Goal: Obtain resource: Obtain resource

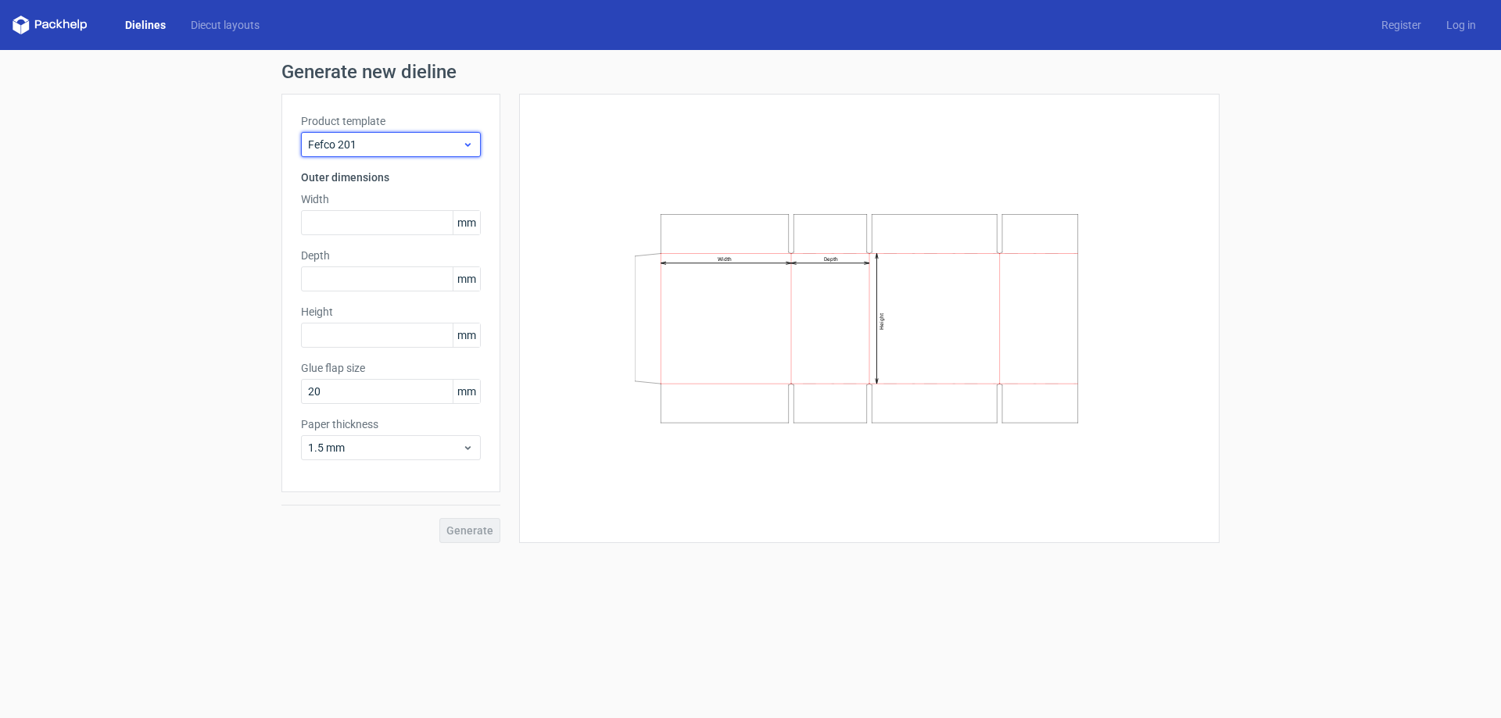
click at [346, 138] on span "Fefco 201" at bounding box center [385, 145] width 154 height 16
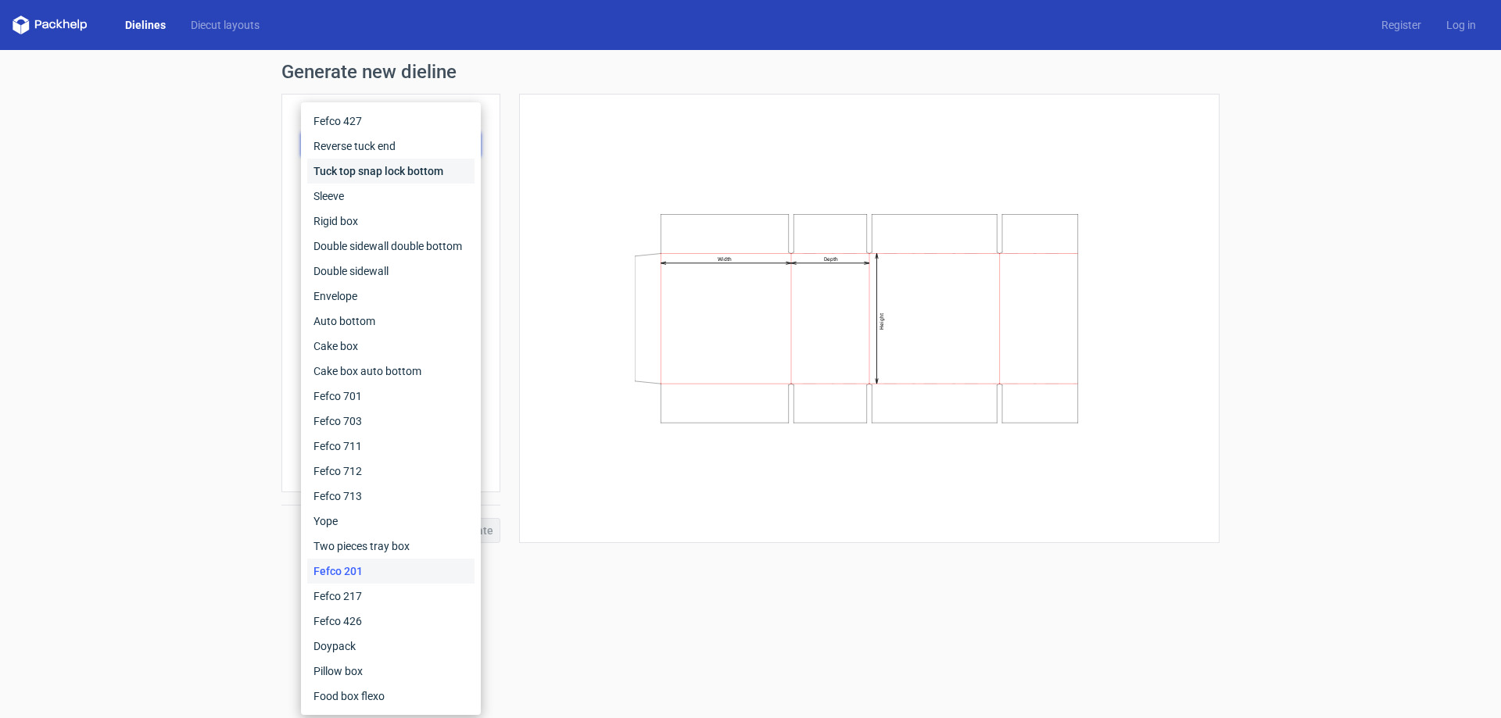
click at [344, 168] on div "Tuck top snap lock bottom" at bounding box center [390, 171] width 167 height 25
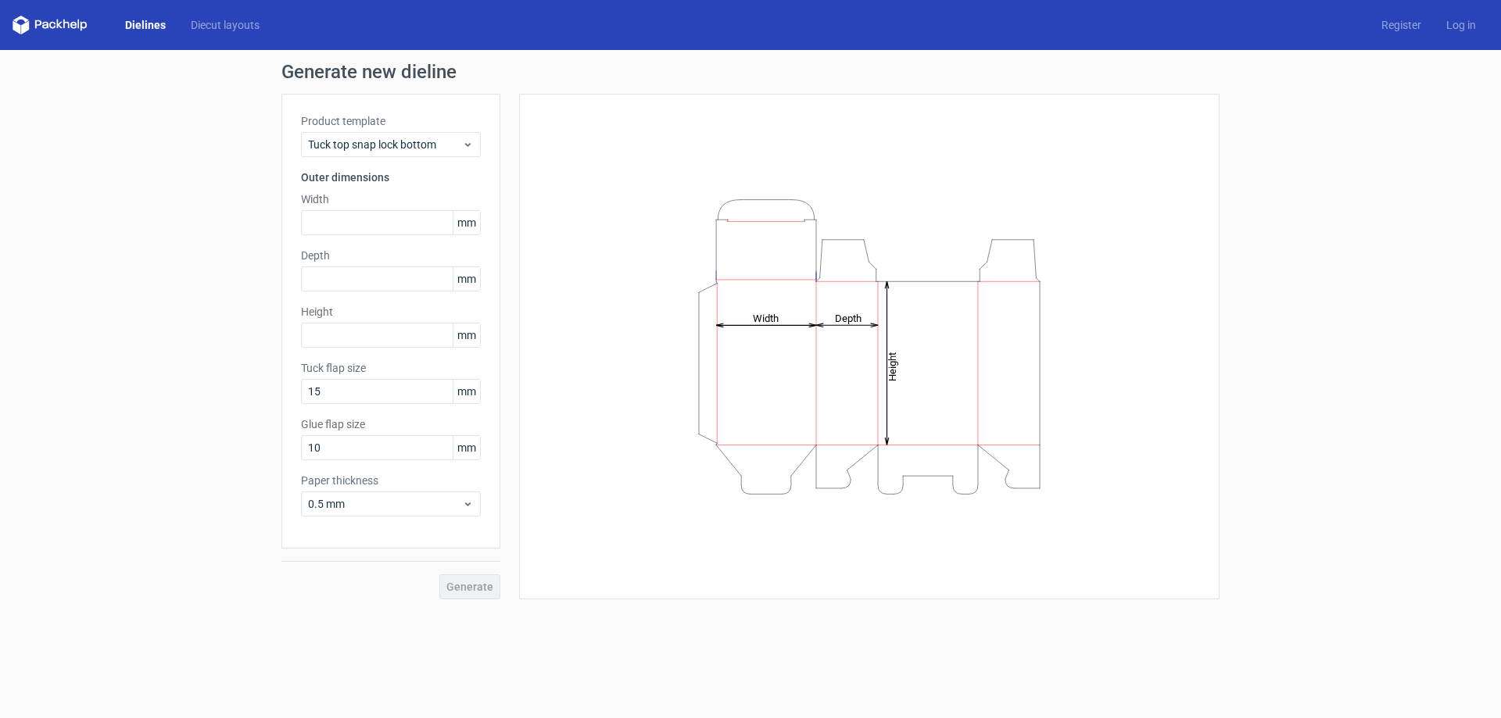
click at [360, 129] on div "Product template Tuck top snap lock bottom" at bounding box center [391, 135] width 180 height 44
click at [356, 149] on span "Tuck top snap lock bottom" at bounding box center [385, 145] width 154 height 16
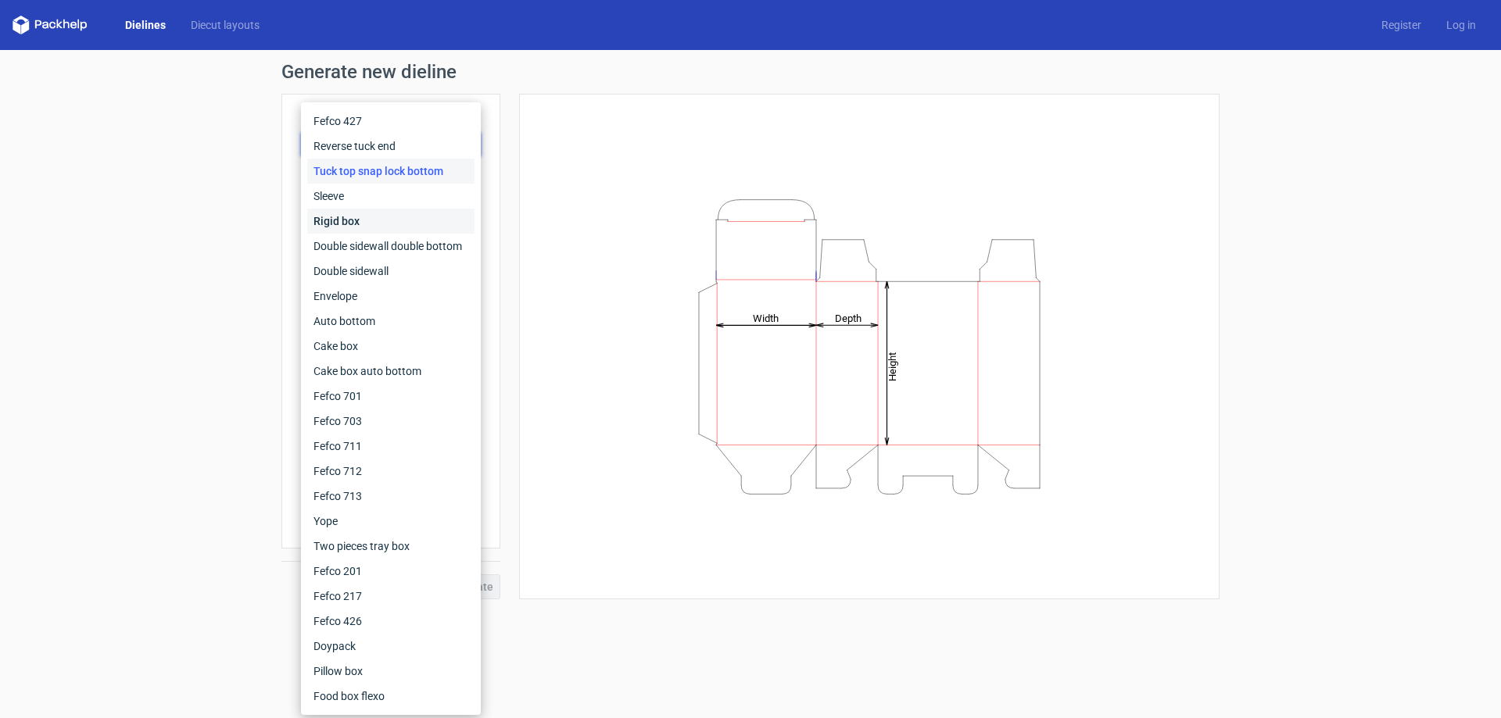
click at [353, 213] on div "Rigid box" at bounding box center [390, 221] width 167 height 25
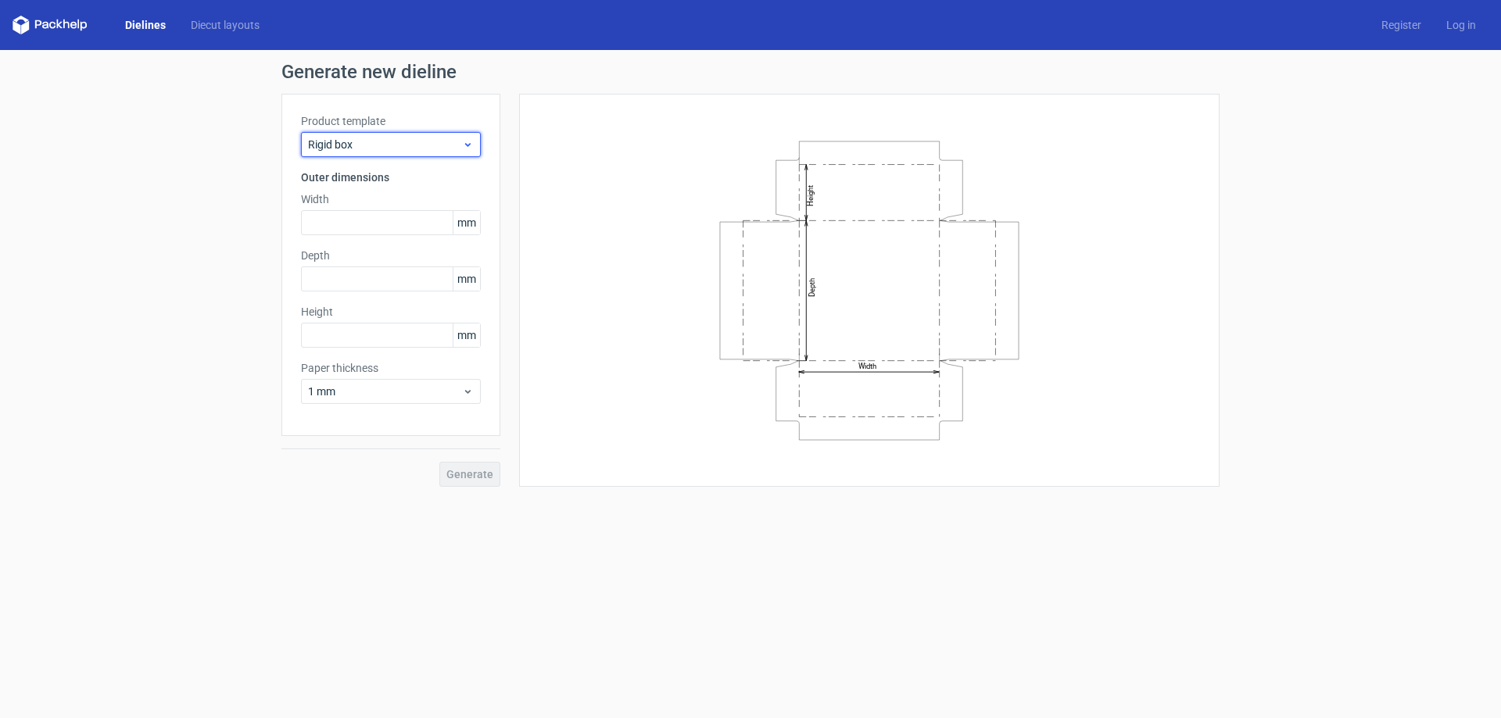
click at [366, 152] on div "Rigid box" at bounding box center [391, 144] width 180 height 25
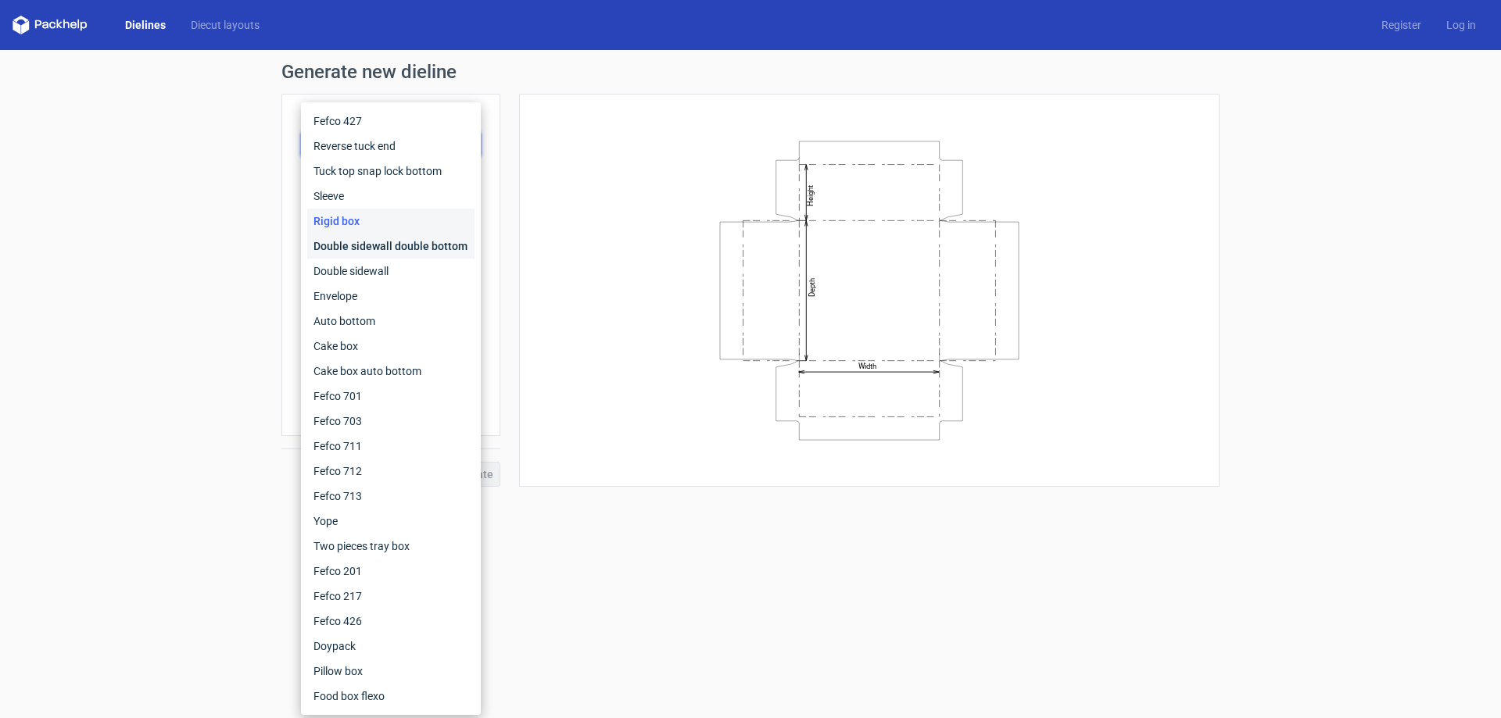
click at [356, 254] on div "Double sidewall double bottom" at bounding box center [390, 246] width 167 height 25
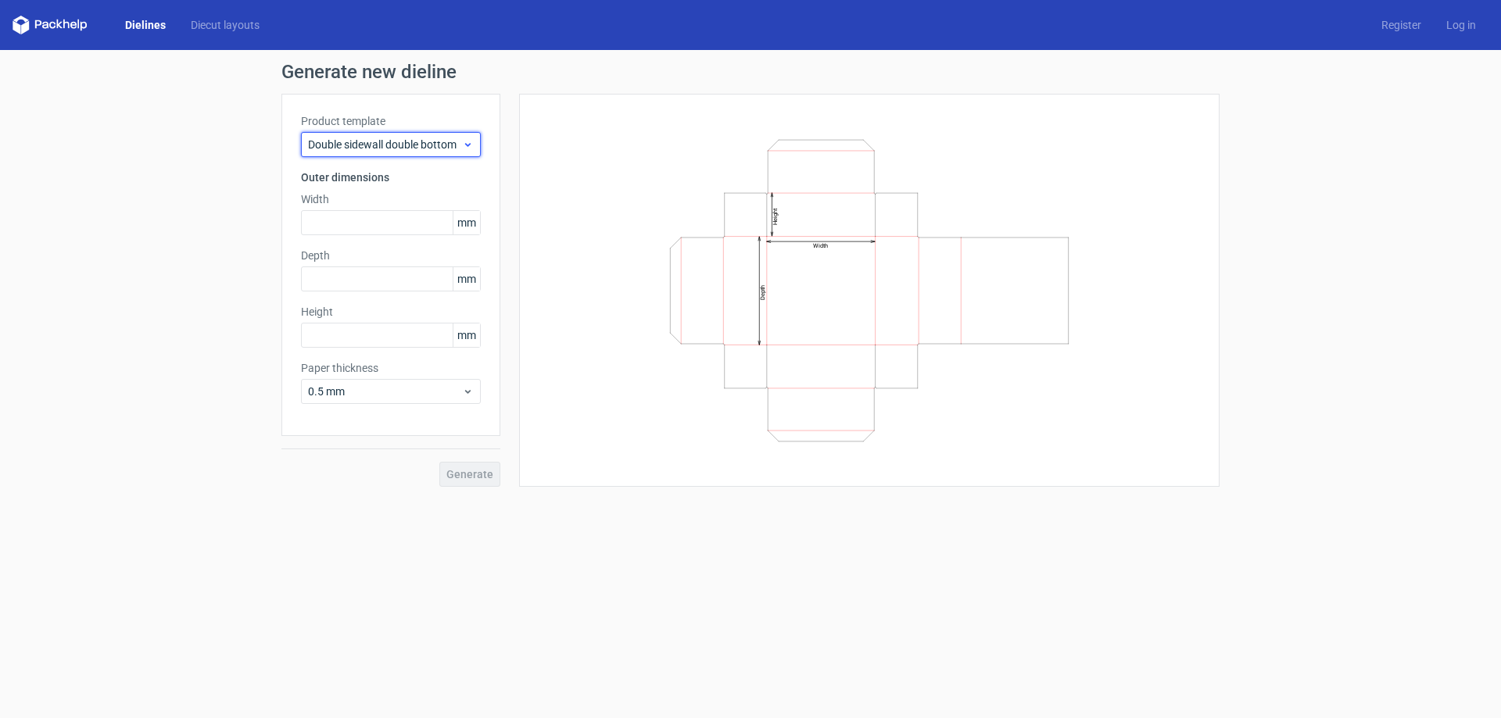
click at [366, 152] on span "Double sidewall double bottom" at bounding box center [385, 145] width 154 height 16
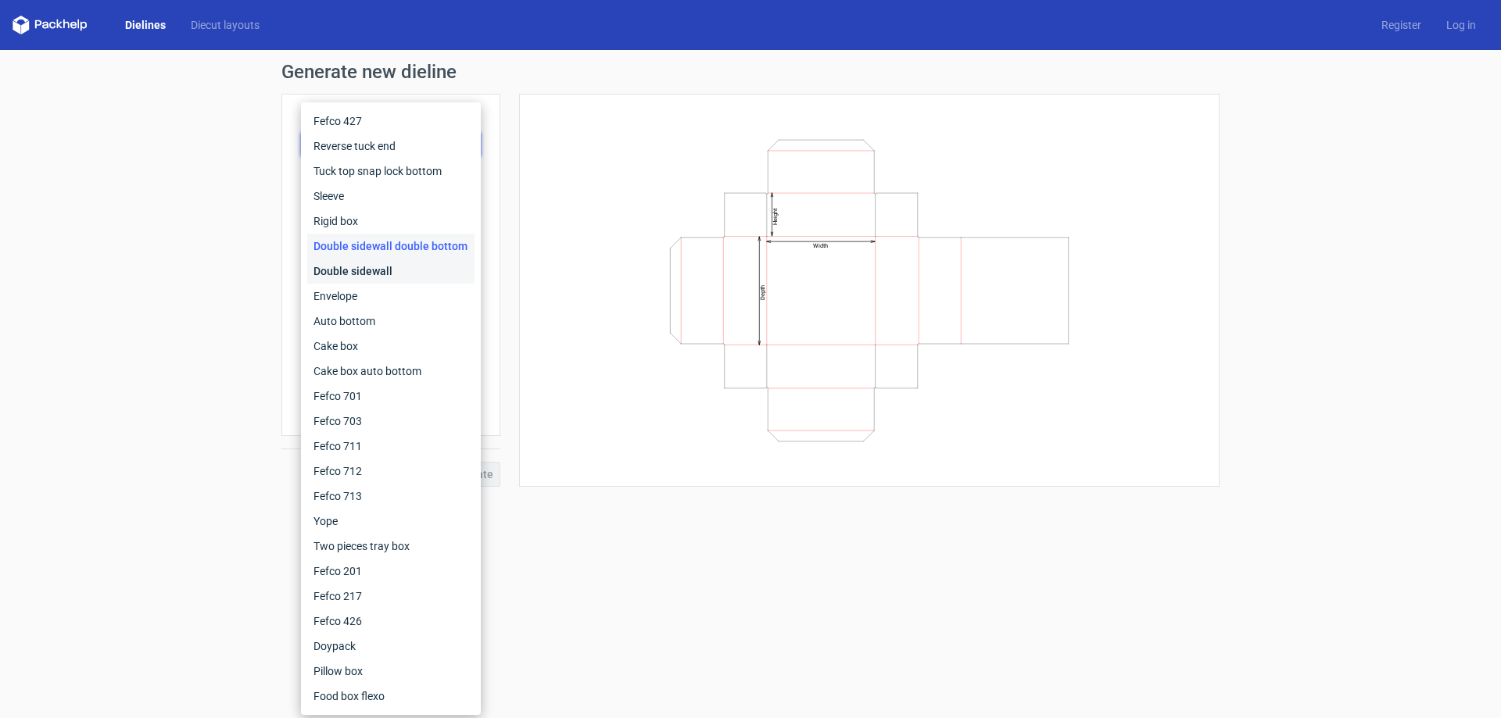
click at [353, 278] on div "Double sidewall" at bounding box center [390, 271] width 167 height 25
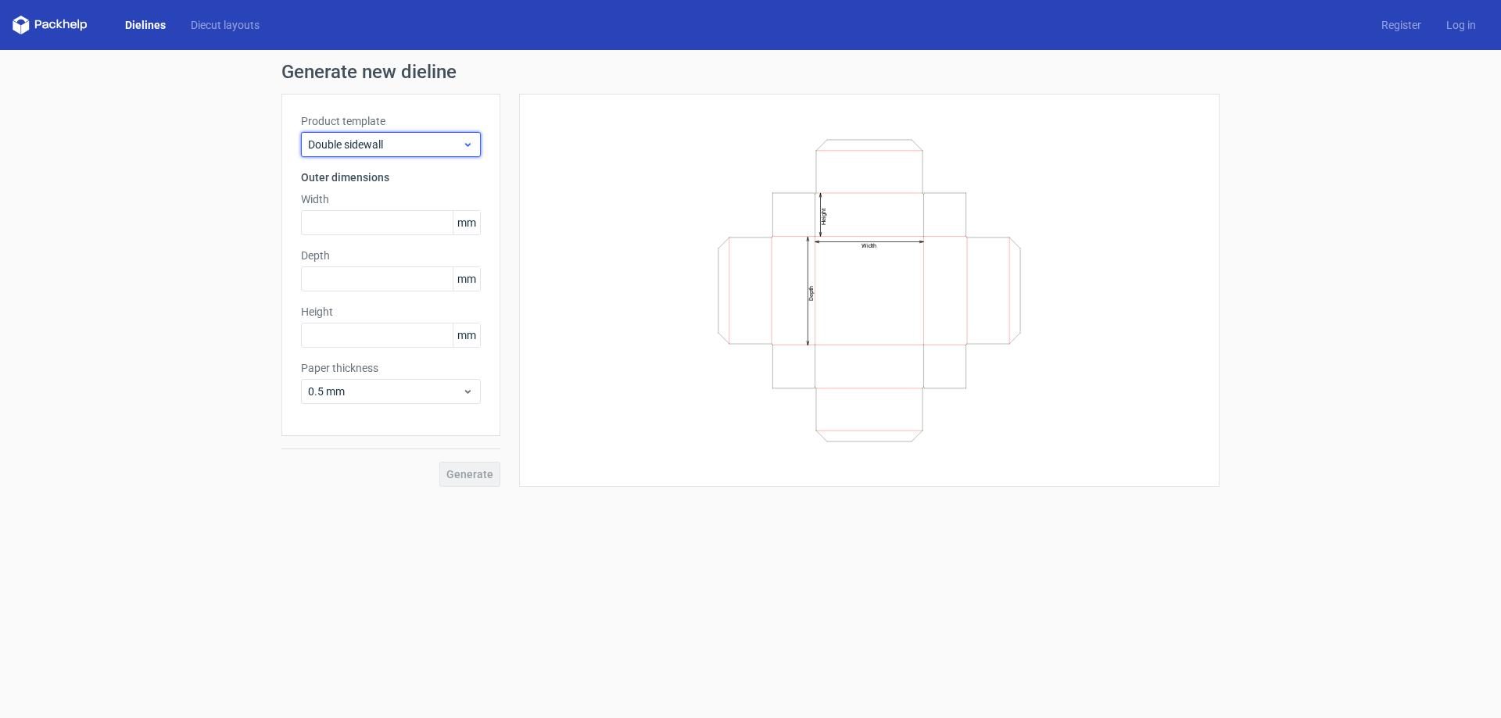
click at [371, 147] on span "Double sidewall" at bounding box center [385, 145] width 154 height 16
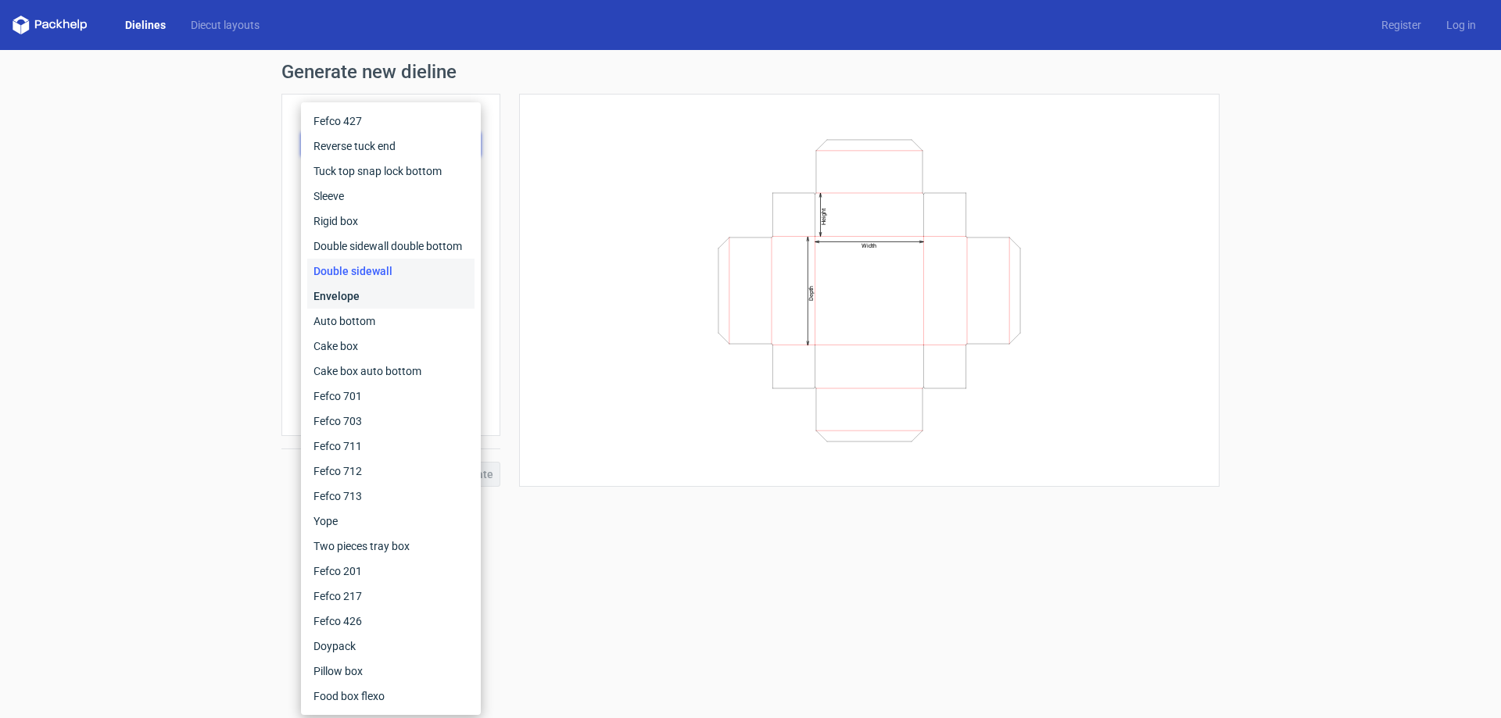
click at [356, 290] on div "Envelope" at bounding box center [390, 296] width 167 height 25
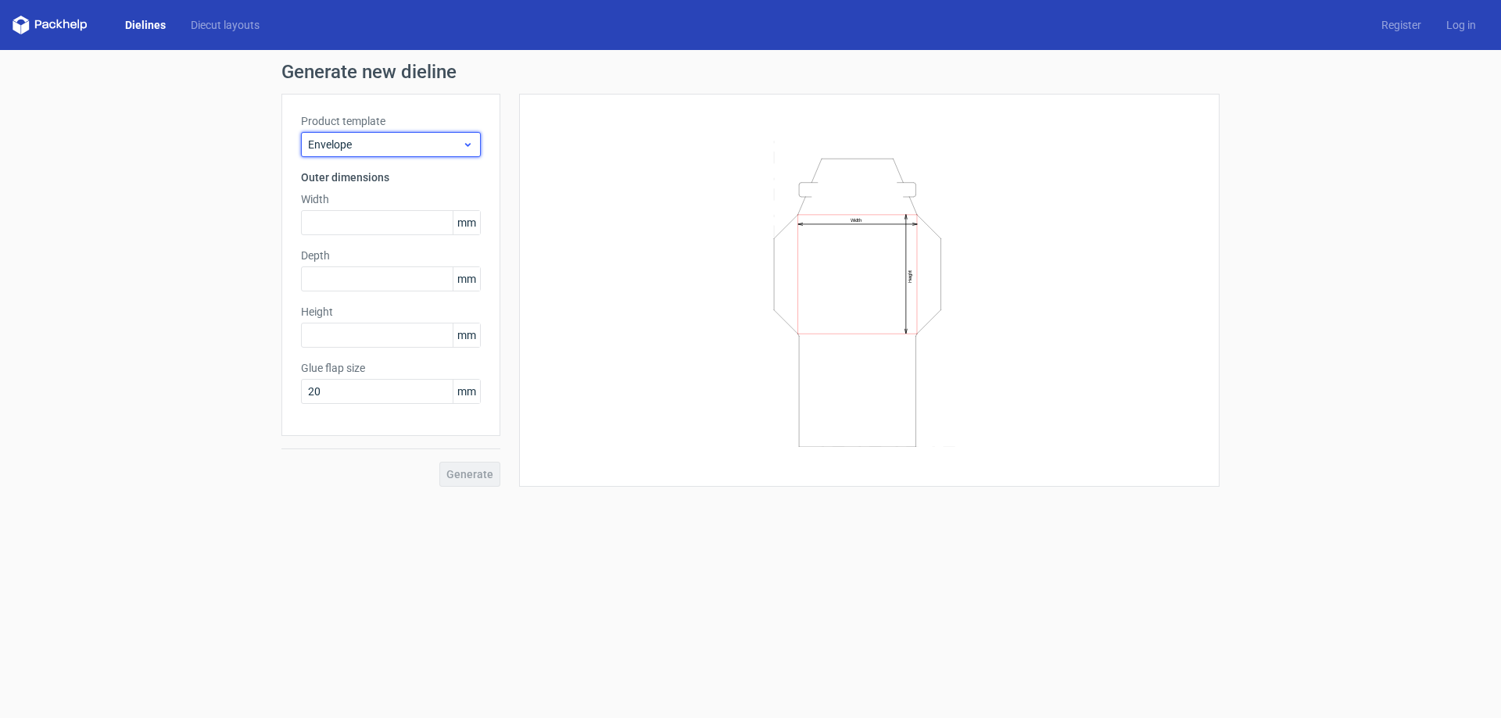
click at [369, 153] on div "Envelope" at bounding box center [391, 144] width 180 height 25
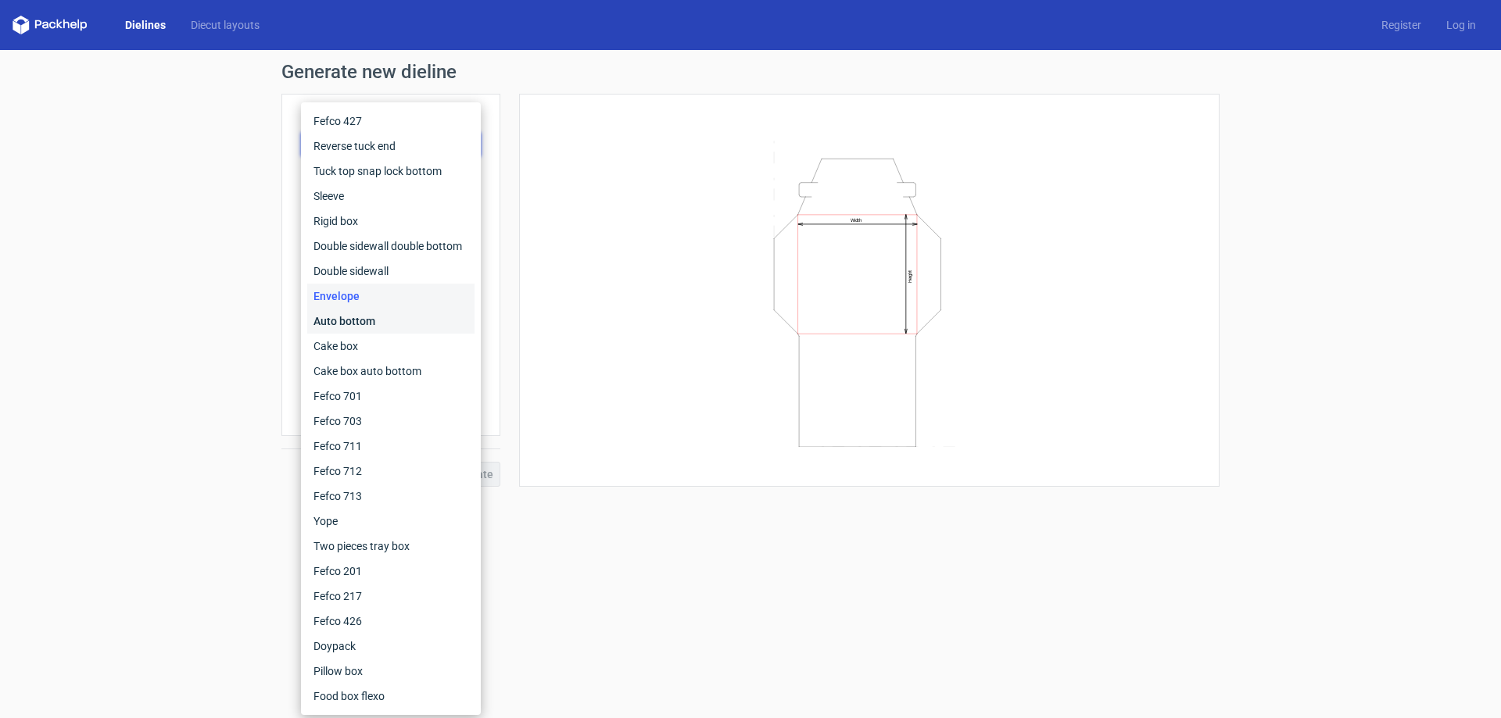
click at [357, 322] on div "Auto bottom" at bounding box center [390, 321] width 167 height 25
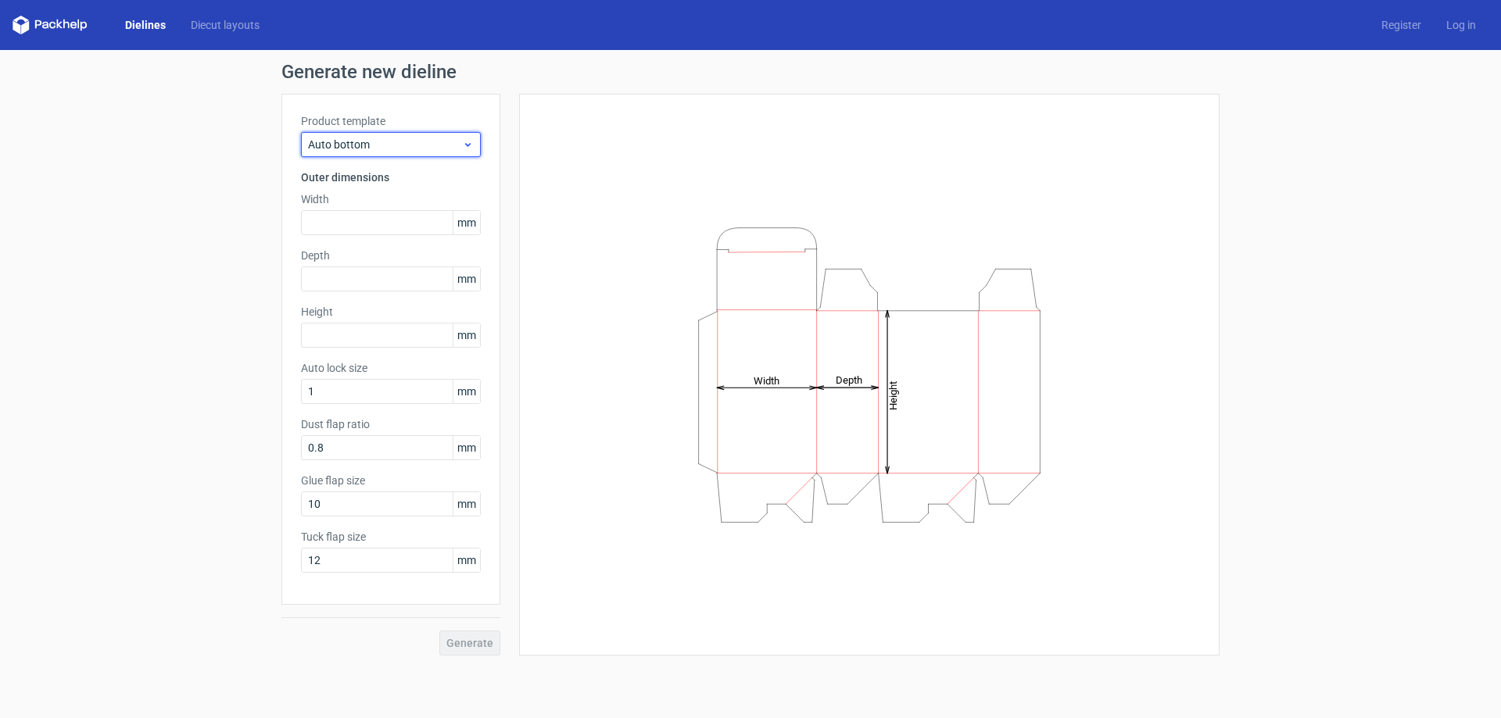
click at [405, 155] on div "Auto bottom" at bounding box center [391, 144] width 180 height 25
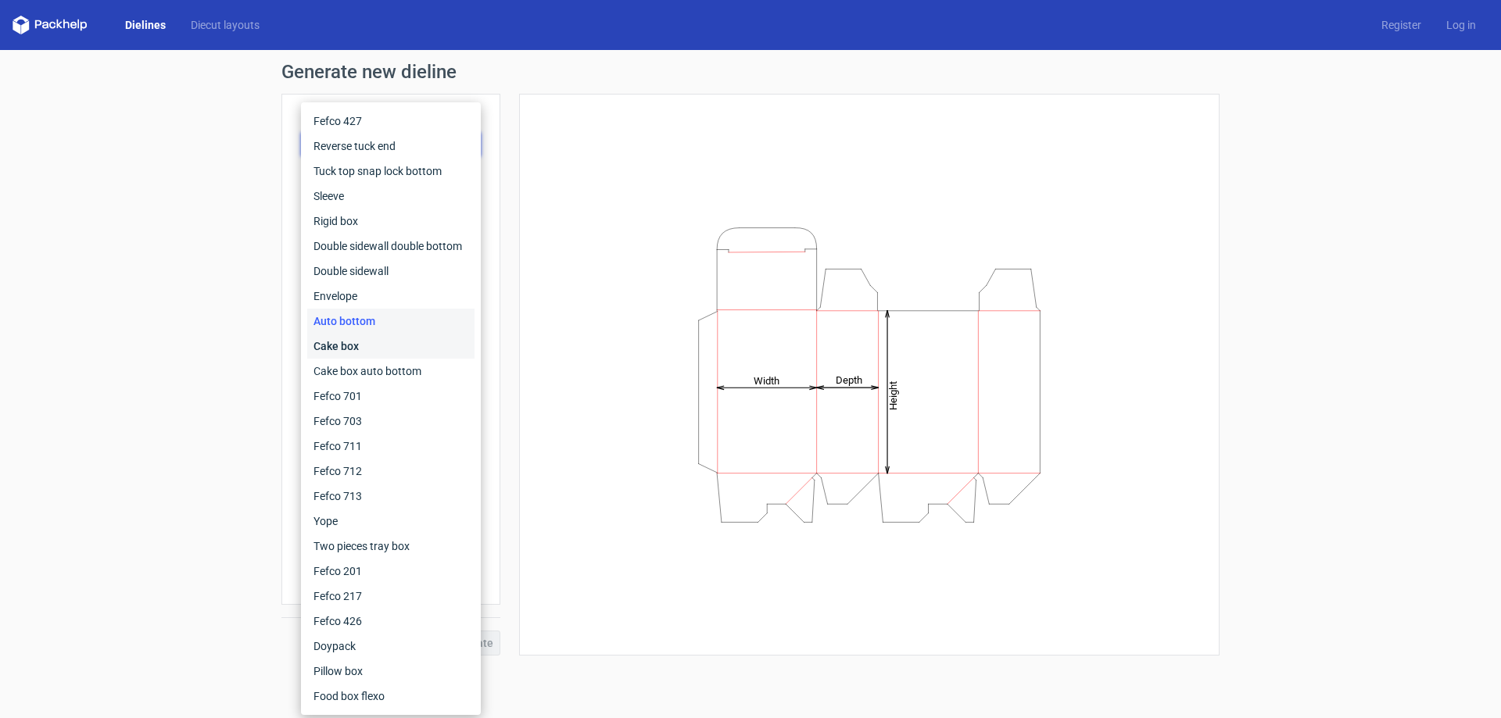
click at [364, 346] on div "Cake box" at bounding box center [390, 346] width 167 height 25
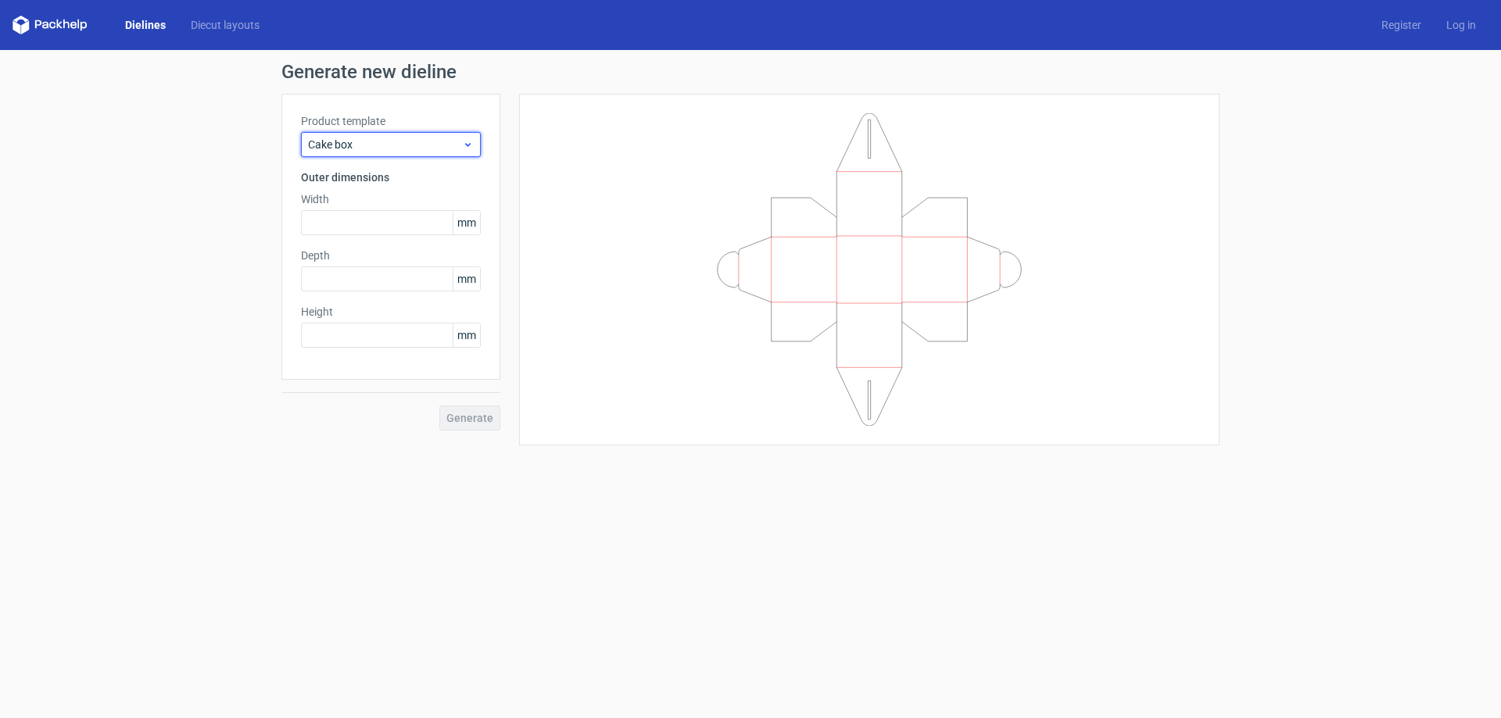
click at [372, 145] on span "Cake box" at bounding box center [385, 145] width 154 height 16
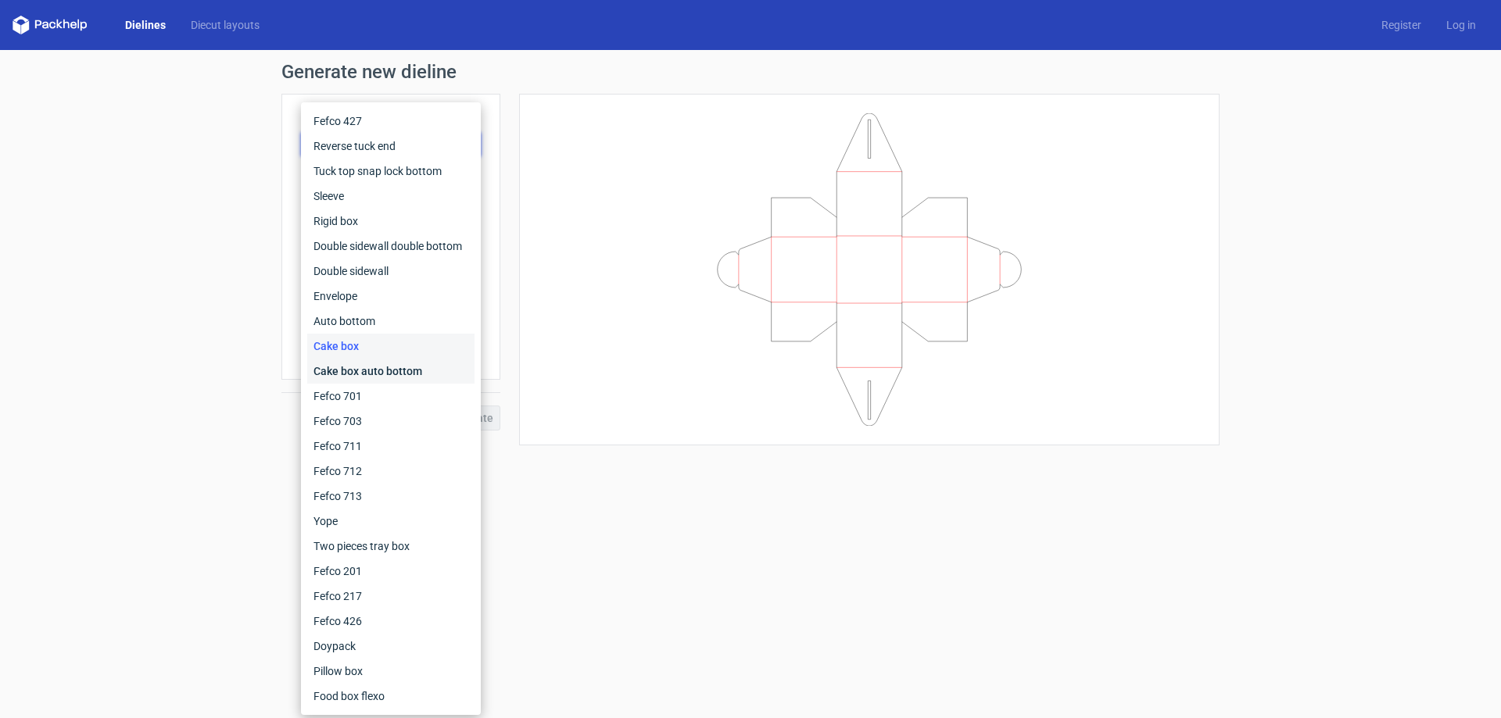
click at [355, 374] on div "Cake box auto bottom" at bounding box center [390, 371] width 167 height 25
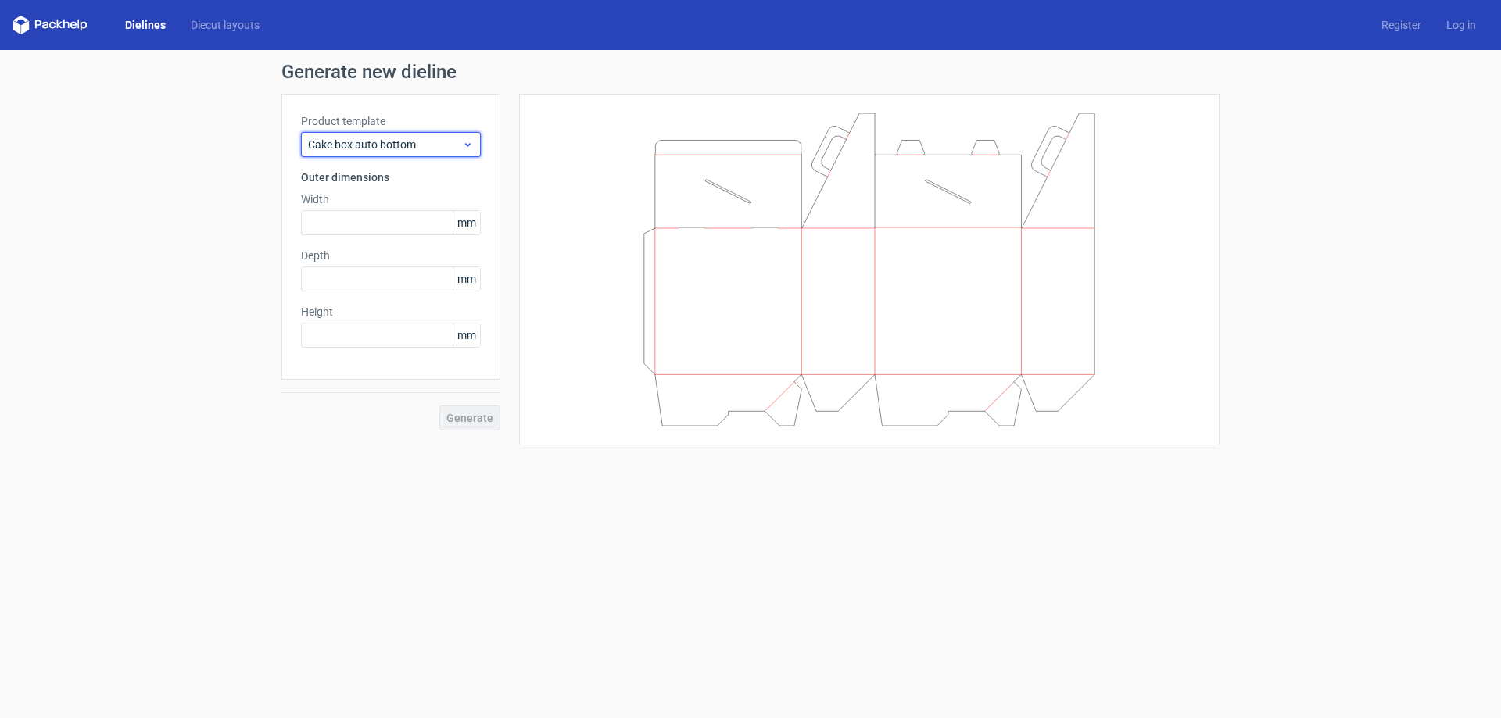
click at [376, 137] on span "Cake box auto bottom" at bounding box center [385, 145] width 154 height 16
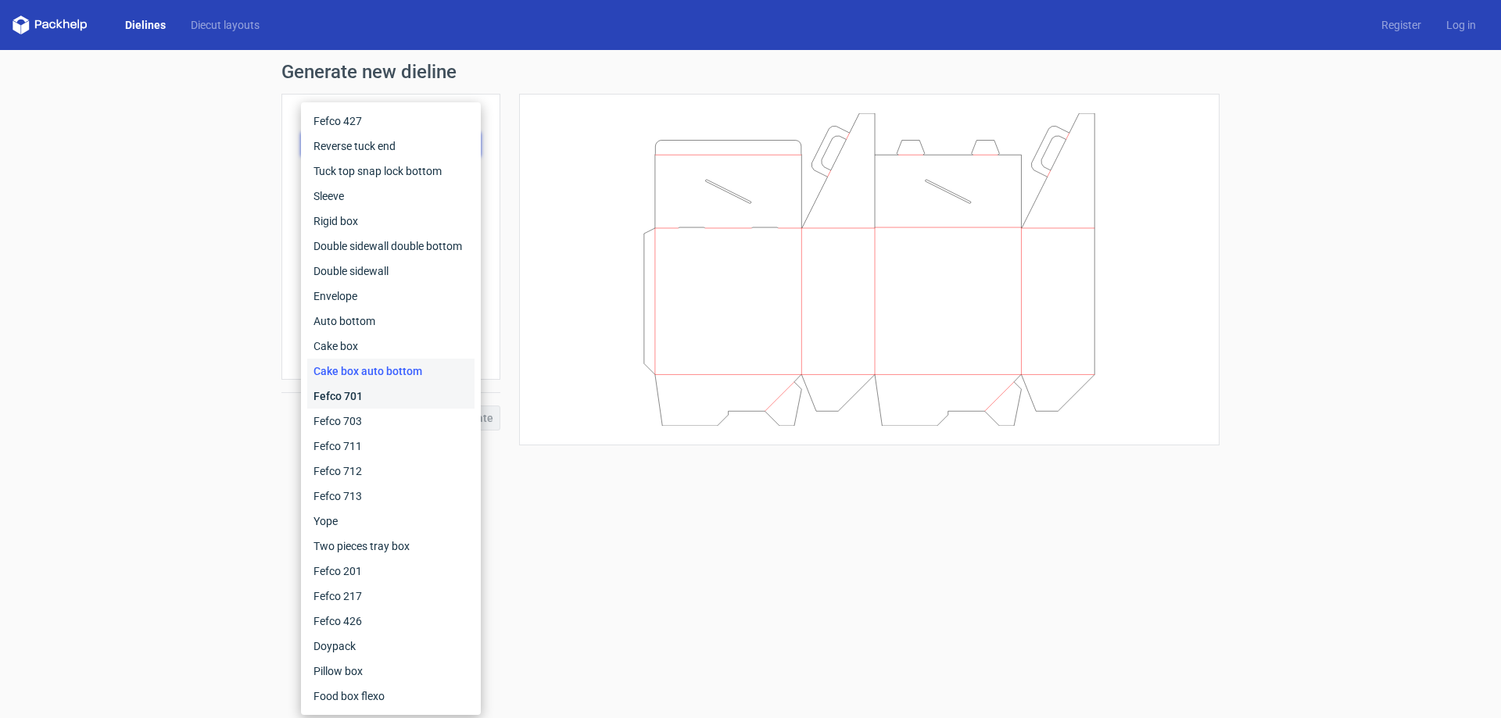
click at [398, 401] on div "Fefco 701" at bounding box center [390, 396] width 167 height 25
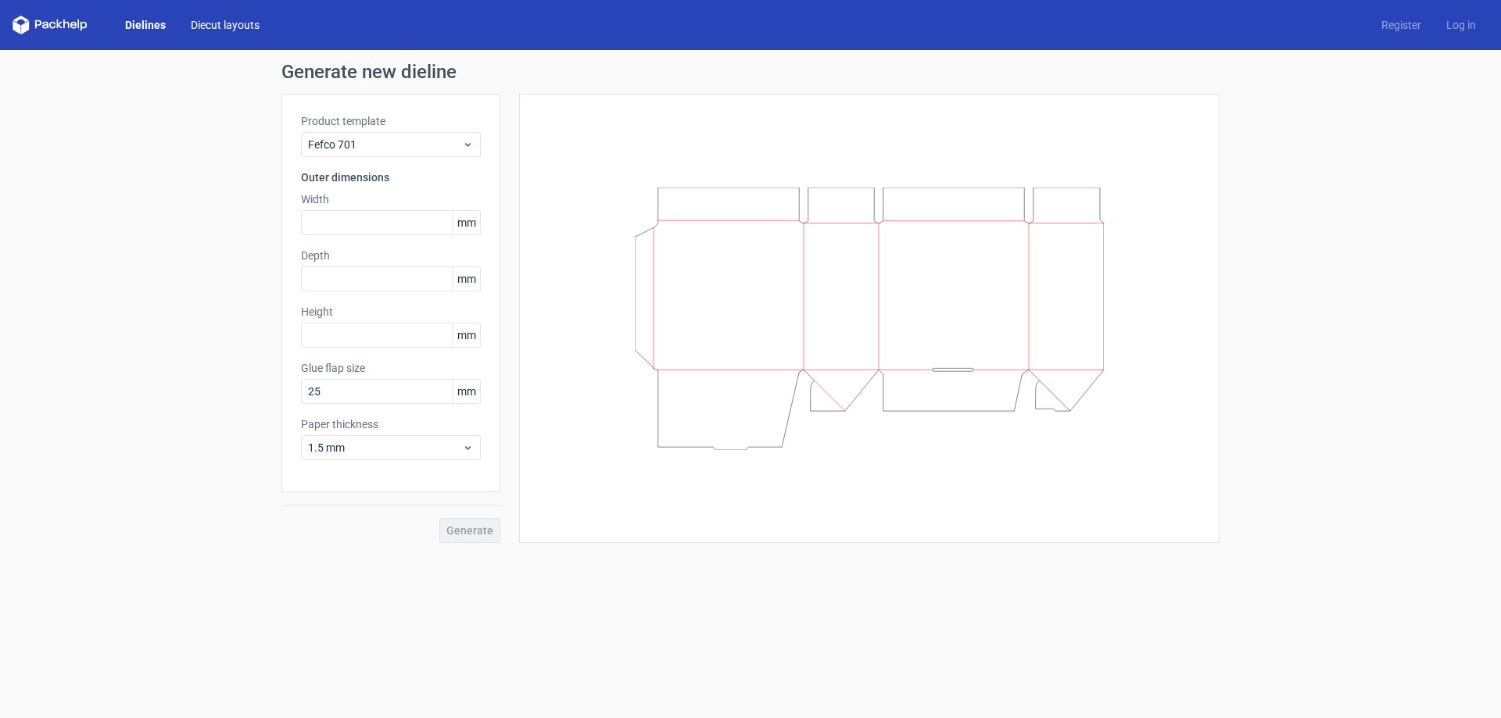
click at [207, 18] on link "Diecut layouts" at bounding box center [225, 25] width 94 height 16
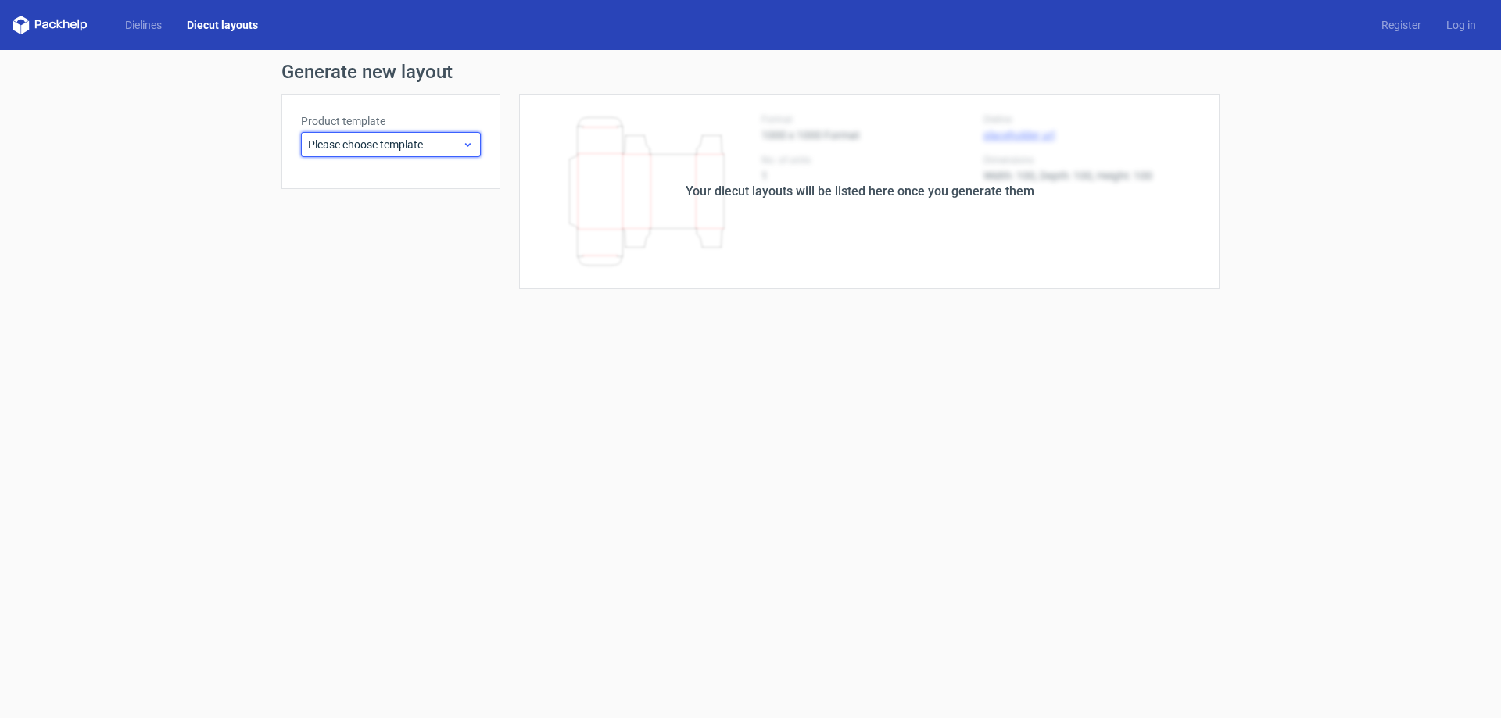
click at [425, 138] on span "Please choose template" at bounding box center [385, 145] width 154 height 16
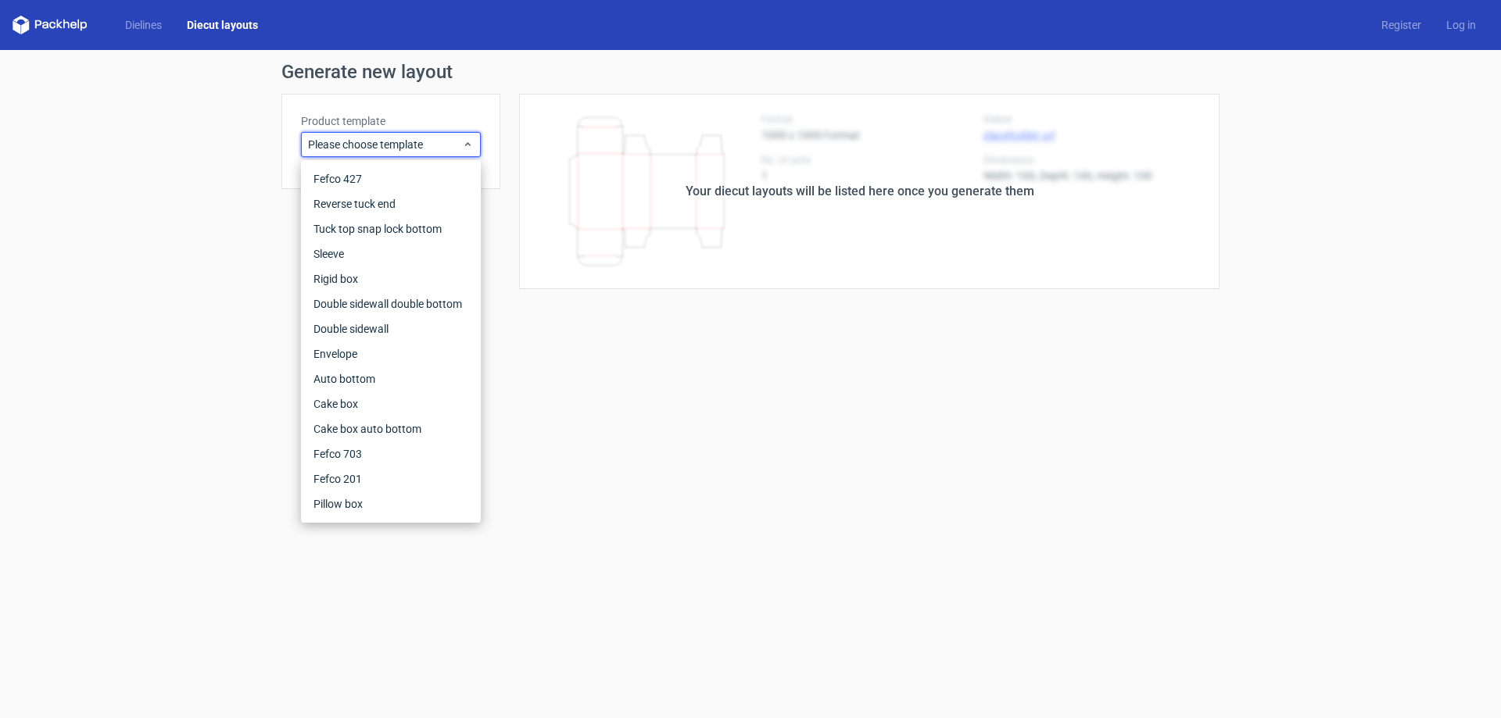
click at [555, 505] on form "Generate new layout Product template Please choose template Your diecut layouts…" at bounding box center [750, 384] width 1501 height 668
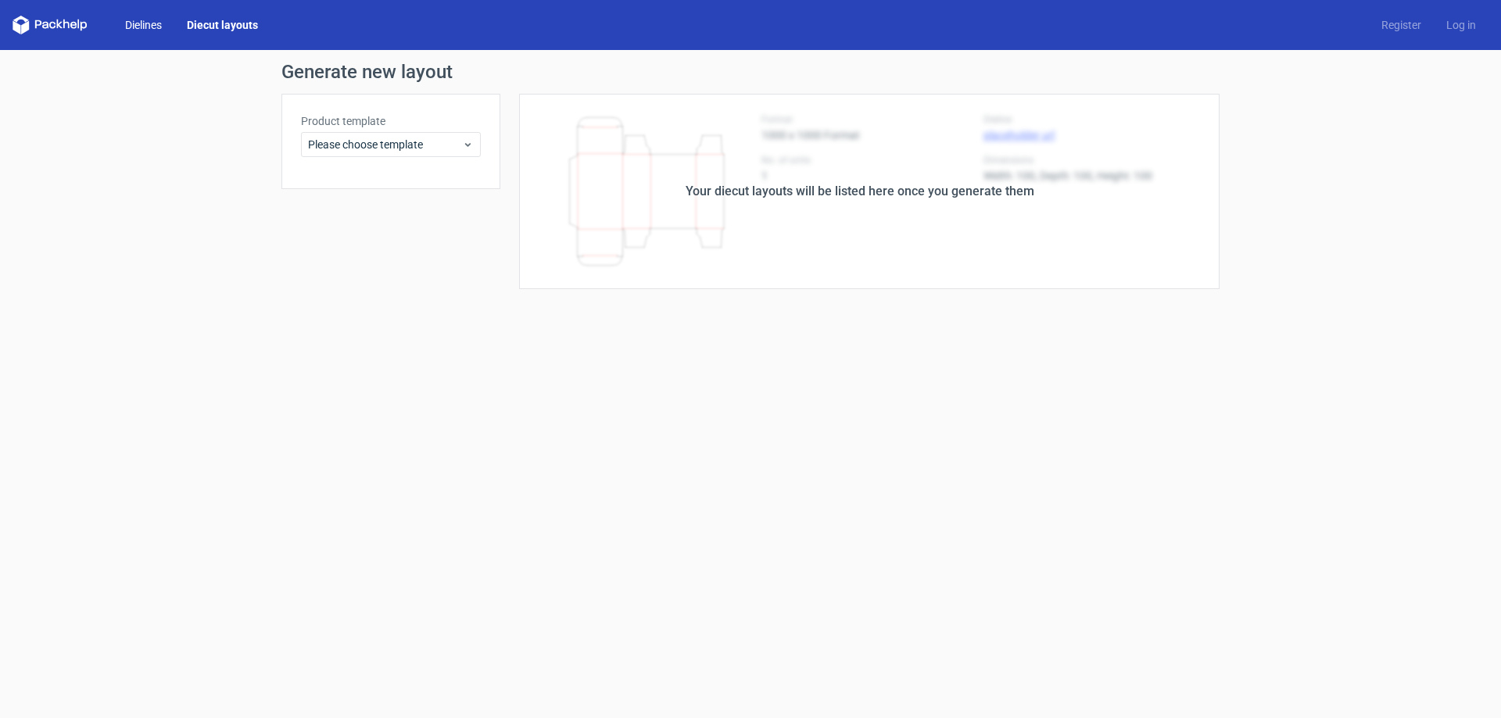
click at [149, 25] on link "Dielines" at bounding box center [144, 25] width 62 height 16
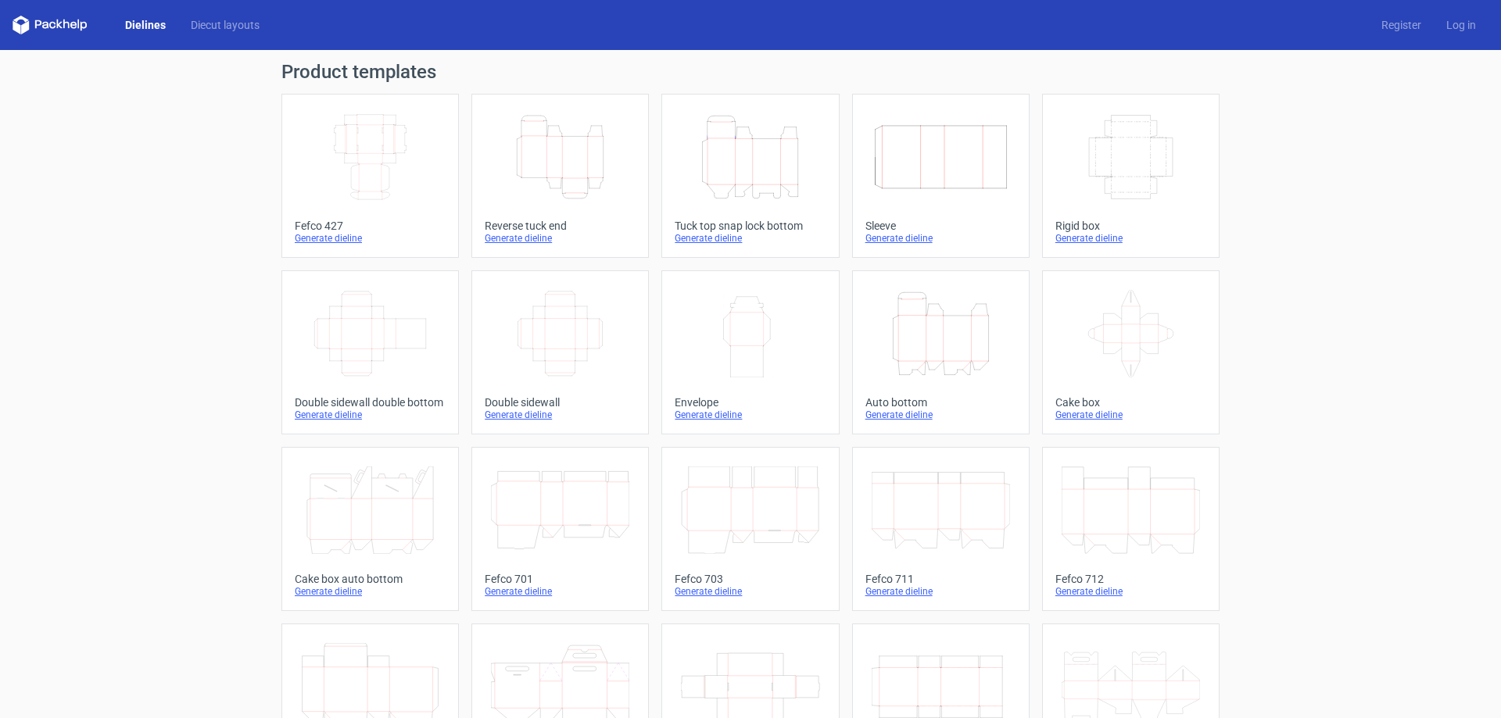
click at [52, 23] on icon at bounding box center [52, 25] width 6 height 7
click at [132, 27] on link "Dielines" at bounding box center [146, 25] width 66 height 16
click at [158, 21] on link "Dielines" at bounding box center [146, 25] width 66 height 16
click at [239, 27] on link "Diecut layouts" at bounding box center [225, 25] width 94 height 16
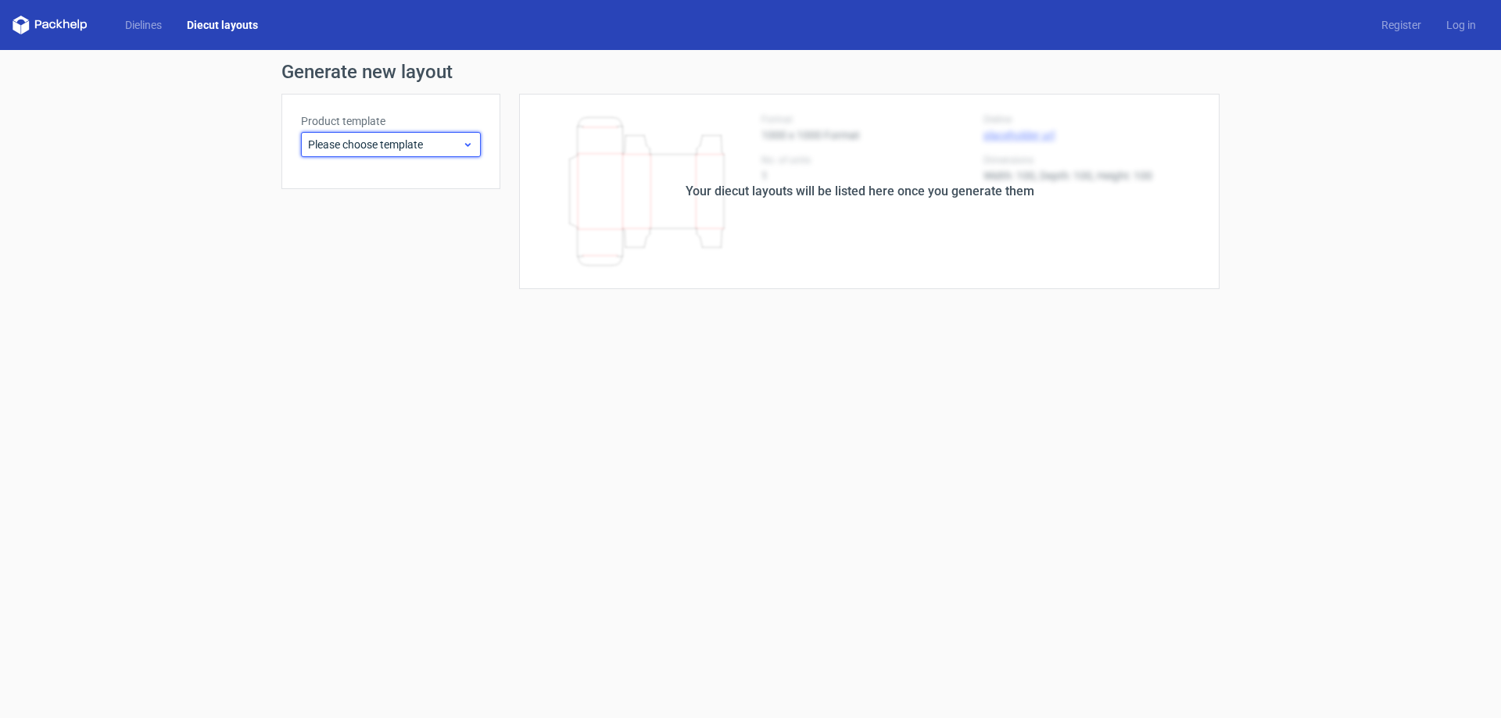
click at [439, 150] on span "Please choose template" at bounding box center [385, 145] width 154 height 16
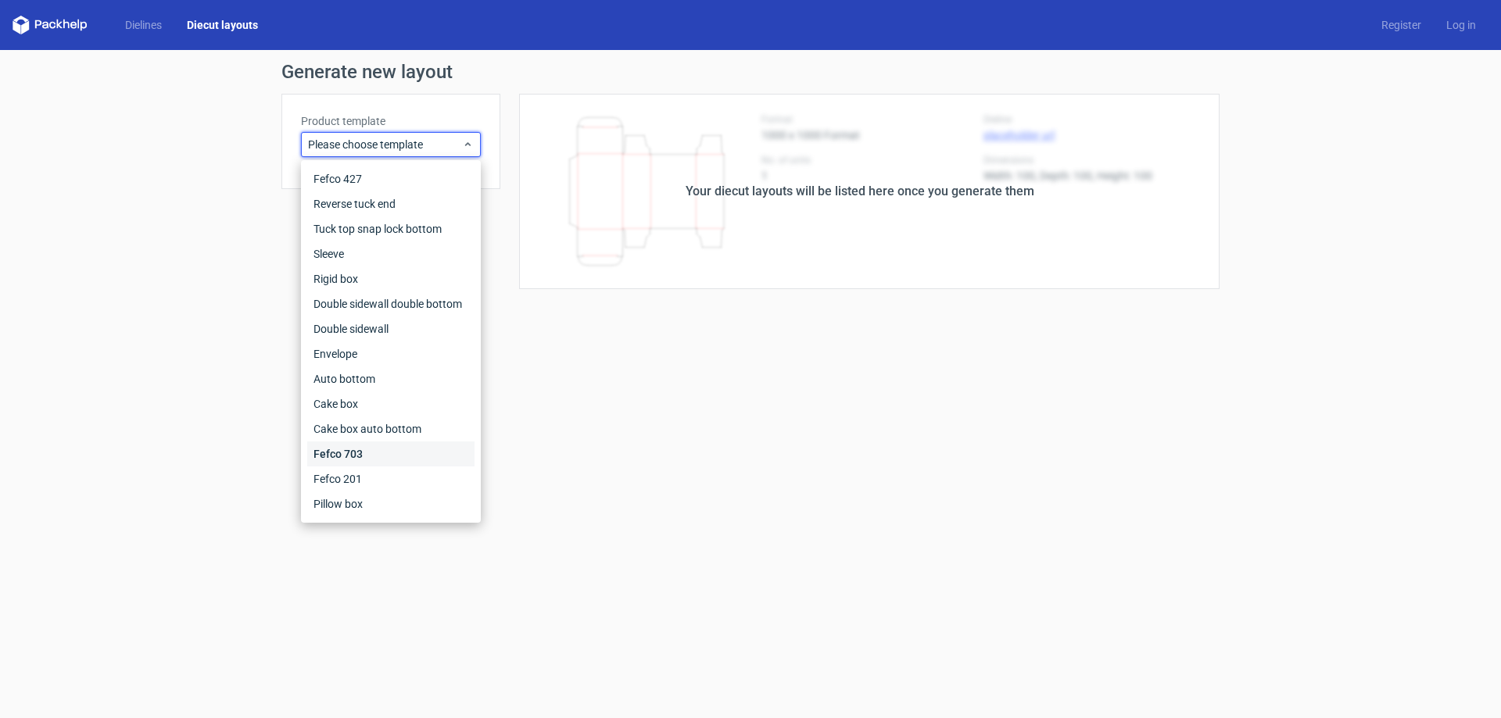
click at [362, 459] on div "Fefco 703" at bounding box center [390, 454] width 167 height 25
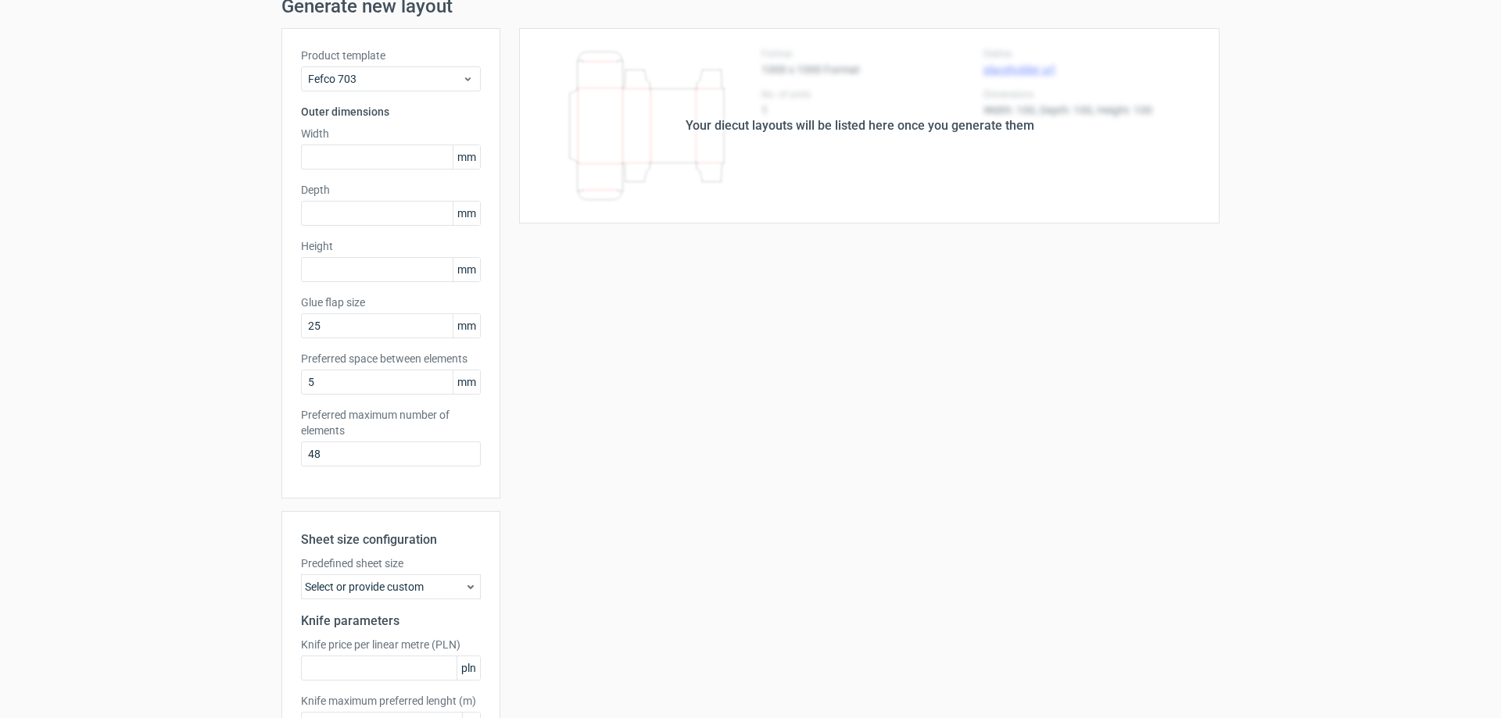
scroll to position [180, 0]
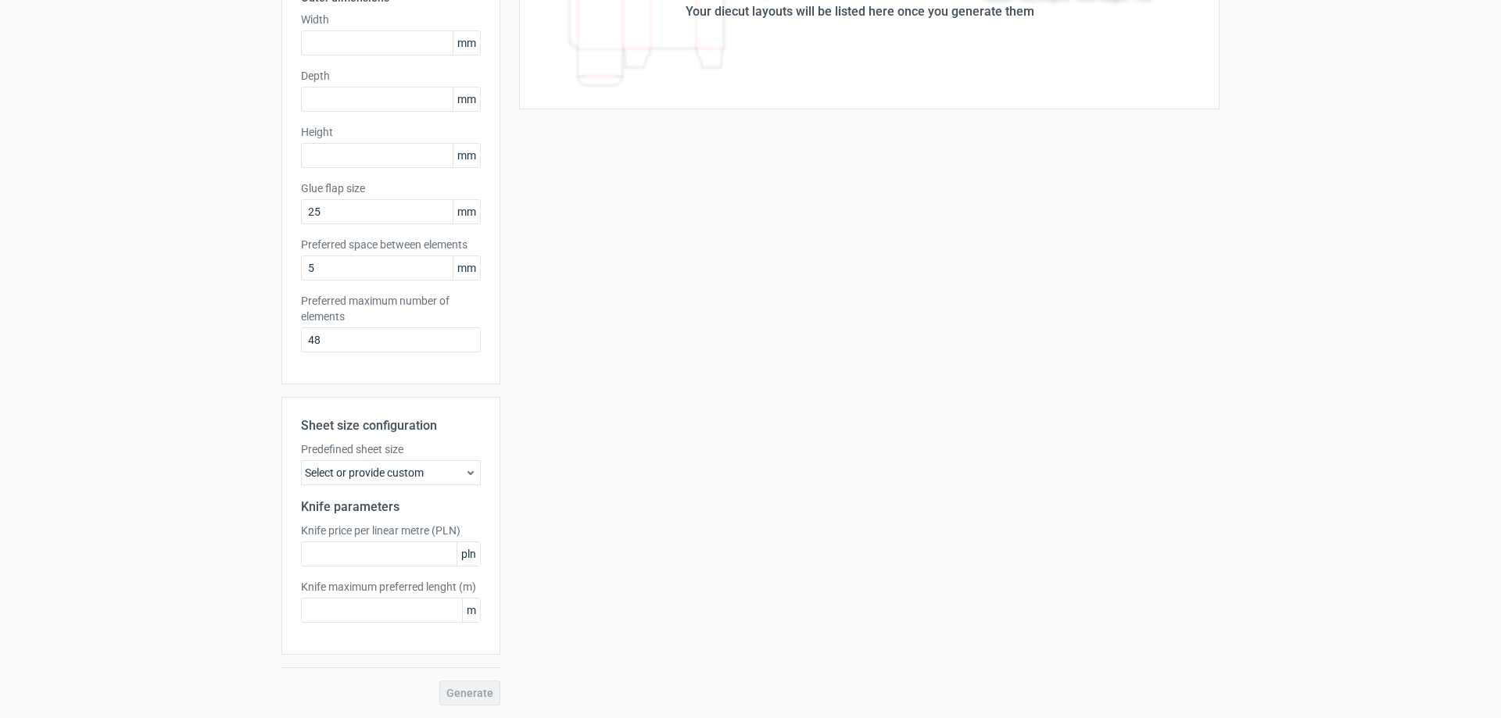
click at [414, 475] on div "Select or provide custom" at bounding box center [391, 472] width 180 height 25
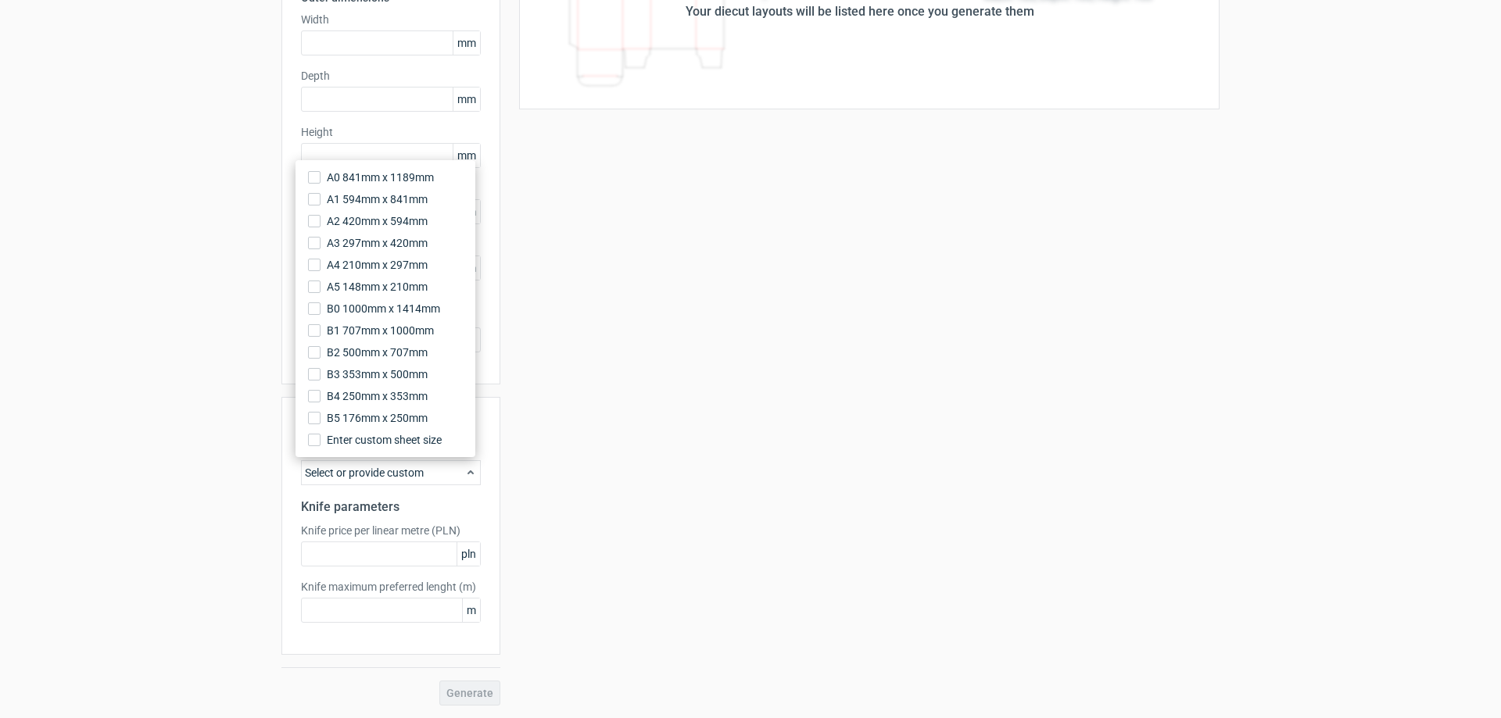
click at [414, 475] on div "Select or provide custom" at bounding box center [391, 472] width 180 height 25
click at [500, 345] on div "Your diecut layouts will be listed here once you generate them Height Depth Wid…" at bounding box center [859, 310] width 719 height 792
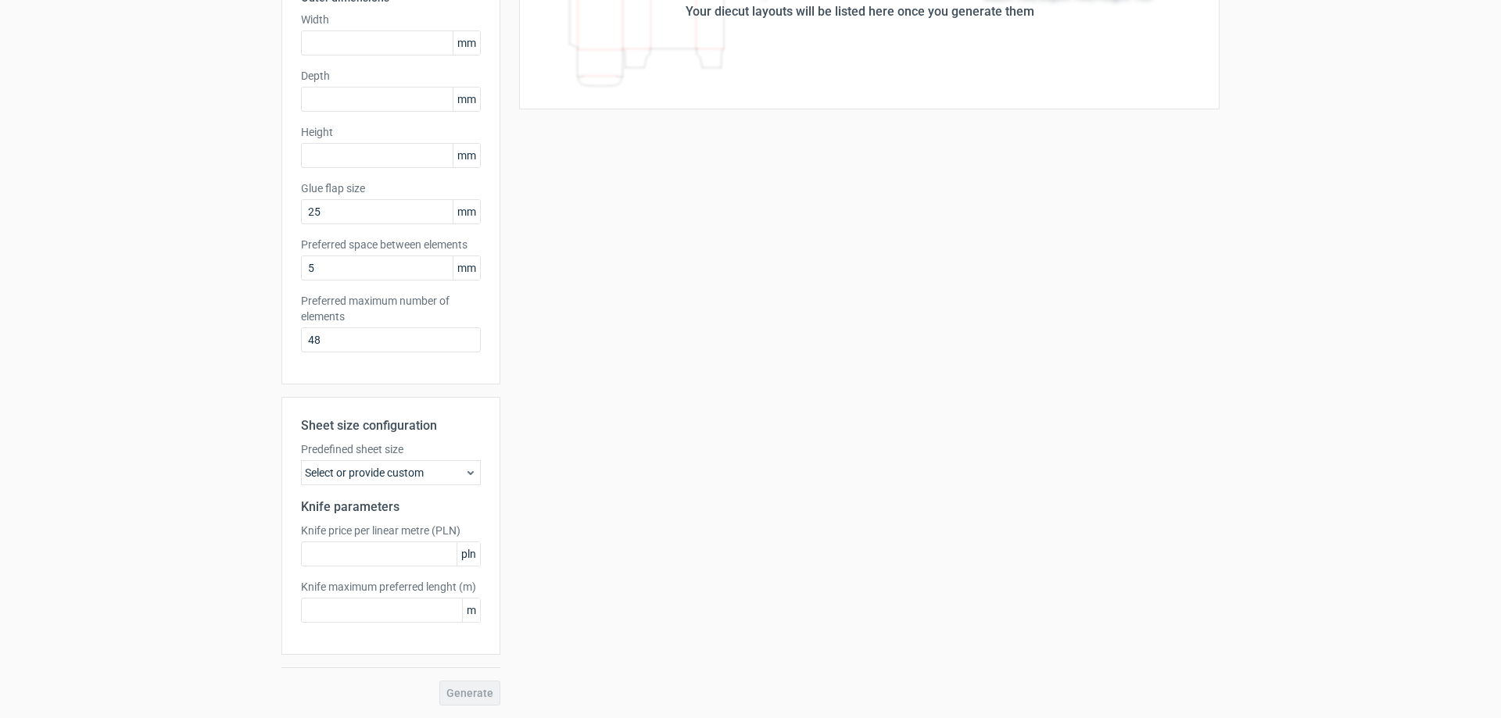
scroll to position [0, 0]
